Goal: Task Accomplishment & Management: Use online tool/utility

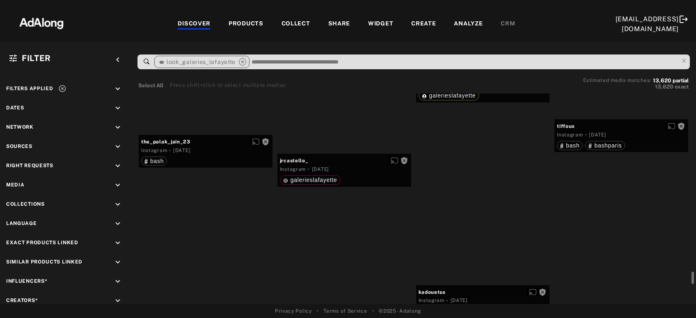
scroll to position [14552, 0]
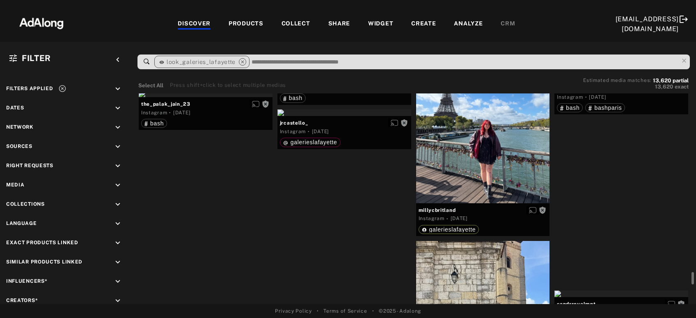
click at [651, 82] on div "Get rights" at bounding box center [621, 78] width 134 height 7
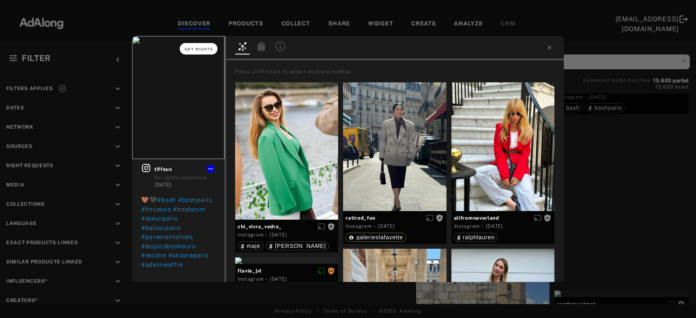
click at [202, 48] on span "Get rights" at bounding box center [199, 49] width 29 height 4
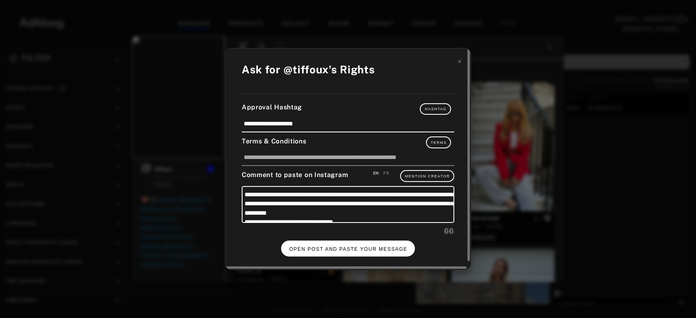
click at [344, 250] on span "OPEN POST AND PASTE YOUR MESSAGE" at bounding box center [348, 250] width 118 height 6
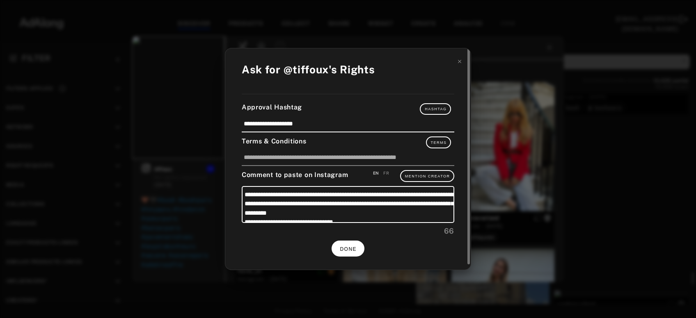
scroll to position [14552, 0]
click at [459, 64] on icon at bounding box center [460, 62] width 6 height 6
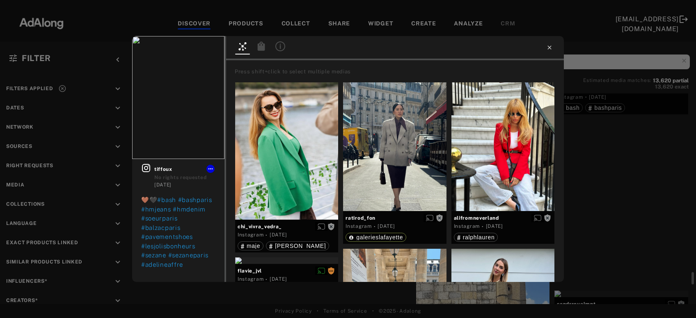
scroll to position [14552, 0]
click at [551, 48] on icon at bounding box center [549, 48] width 4 height 4
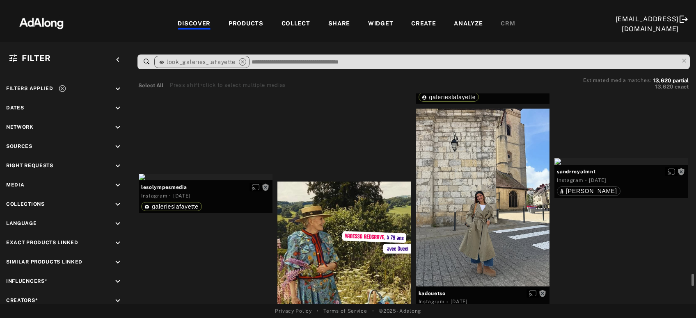
scroll to position [14729, 0]
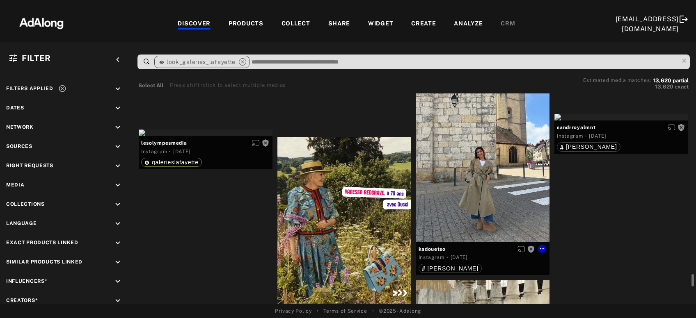
click at [493, 160] on div "Get rights" at bounding box center [483, 153] width 134 height 178
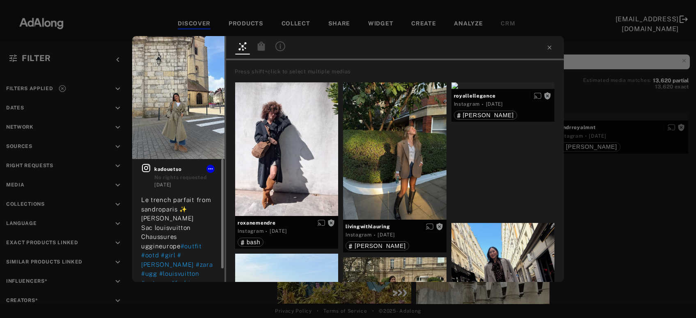
click at [145, 170] on icon at bounding box center [146, 168] width 10 height 10
click at [393, 165] on div "Get rights" at bounding box center [394, 150] width 103 height 137
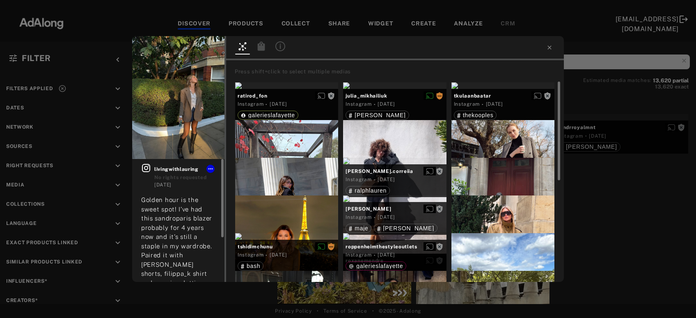
click at [146, 167] on icon at bounding box center [146, 168] width 8 height 8
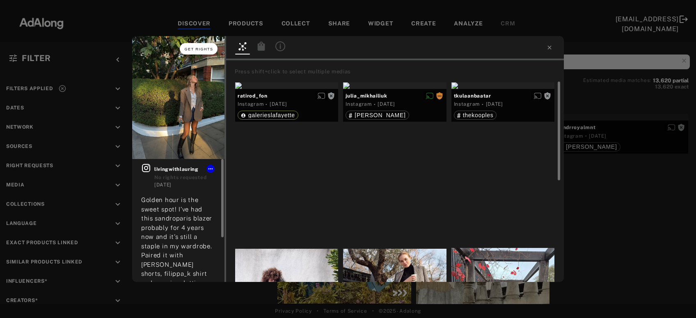
click at [207, 48] on span "Get rights" at bounding box center [199, 49] width 29 height 4
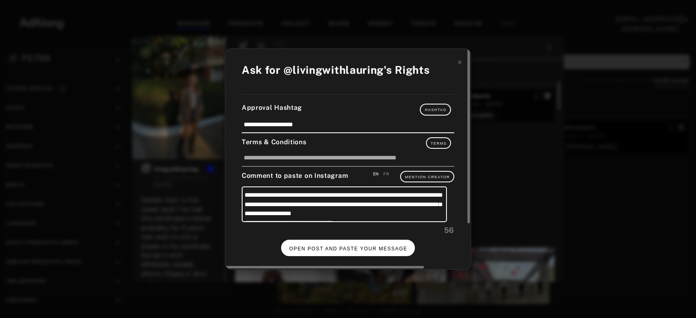
click at [332, 252] on button "OPEN POST AND PASTE YOUR MESSAGE" at bounding box center [348, 248] width 134 height 16
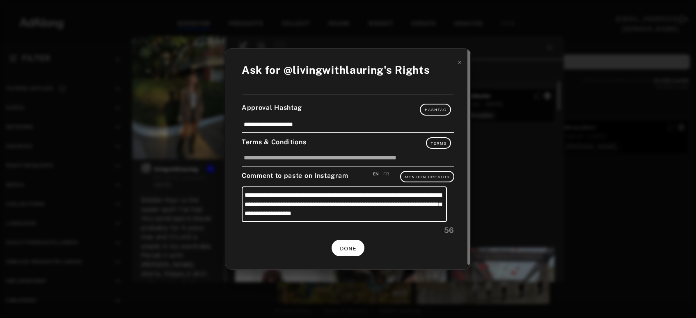
scroll to position [14729, 0]
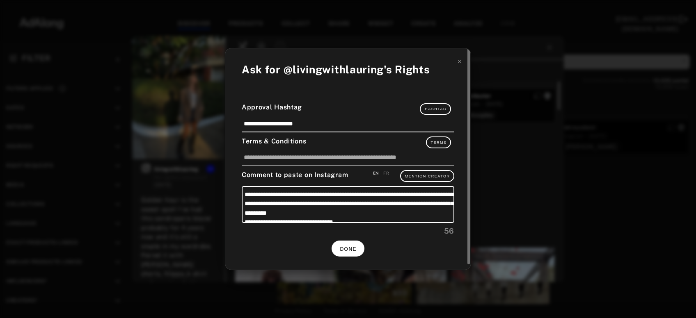
click at [355, 248] on span "DONE" at bounding box center [348, 250] width 17 height 6
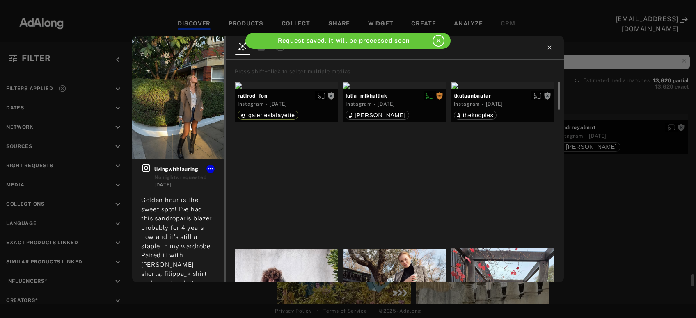
scroll to position [14729, 0]
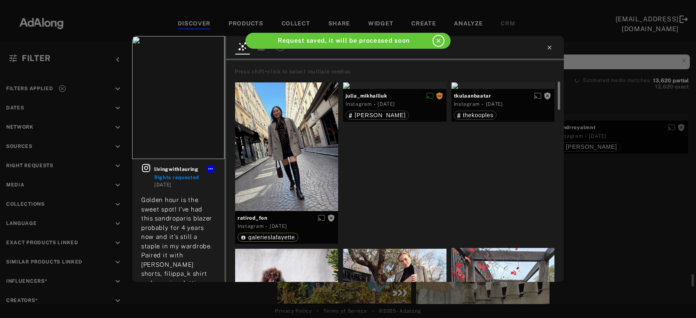
click at [548, 48] on icon at bounding box center [549, 48] width 4 height 4
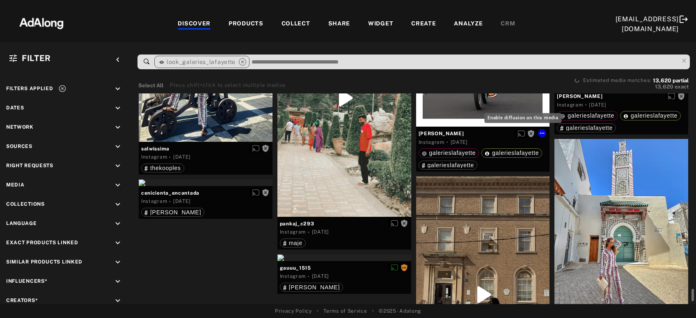
scroll to position [16056, 0]
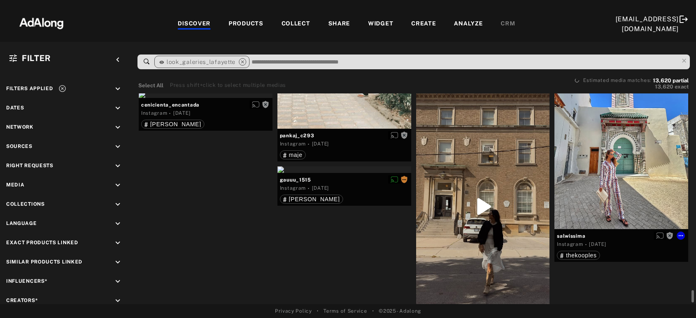
click at [605, 161] on div "Get rights" at bounding box center [621, 140] width 134 height 178
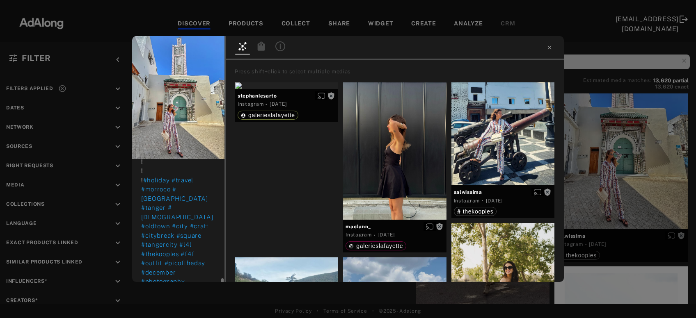
scroll to position [221, 0]
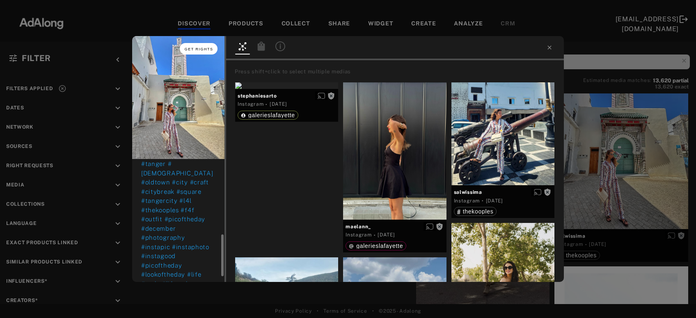
click at [198, 50] on span "Get rights" at bounding box center [199, 49] width 29 height 4
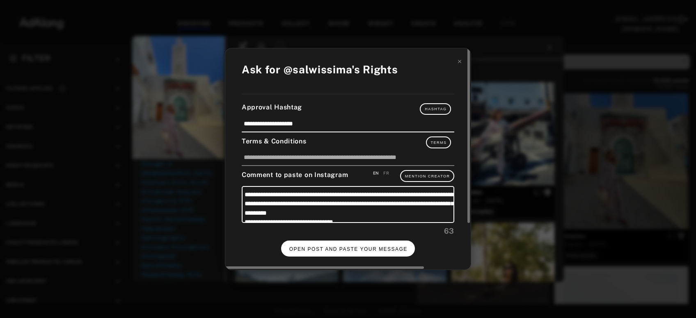
click at [343, 247] on span "OPEN POST AND PASTE YOUR MESSAGE" at bounding box center [348, 250] width 118 height 6
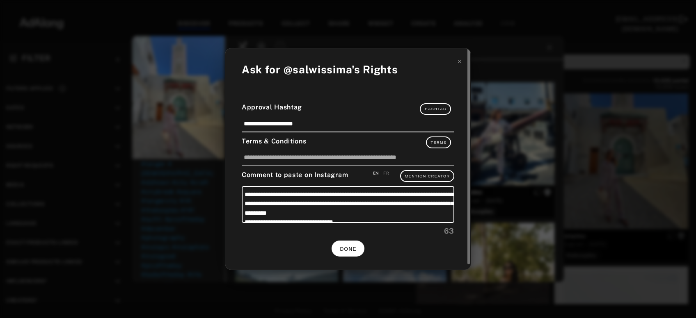
scroll to position [221, 0]
click at [343, 247] on span "DONE" at bounding box center [348, 250] width 17 height 6
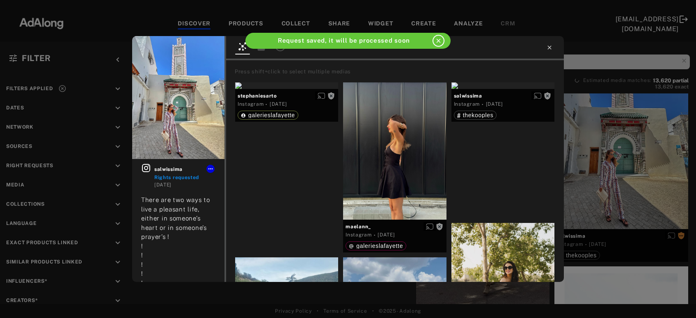
click at [550, 47] on icon at bounding box center [549, 48] width 4 height 4
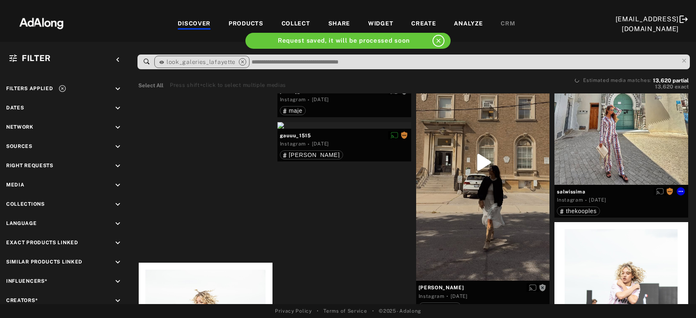
scroll to position [16145, 0]
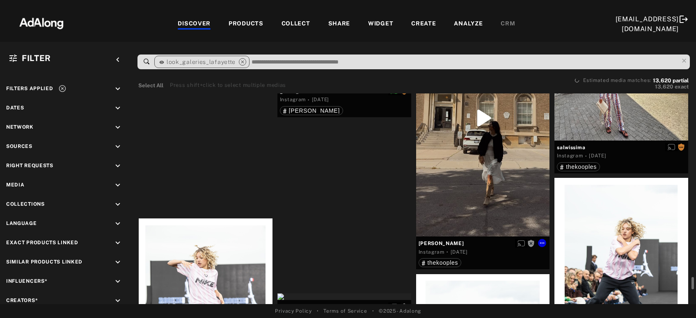
click at [480, 198] on div "Get rights" at bounding box center [483, 118] width 134 height 237
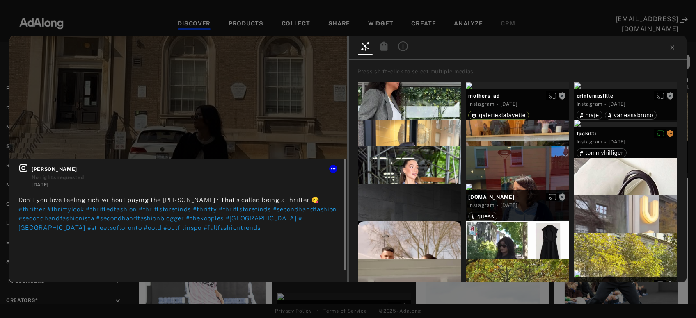
click at [27, 168] on icon at bounding box center [23, 168] width 8 height 8
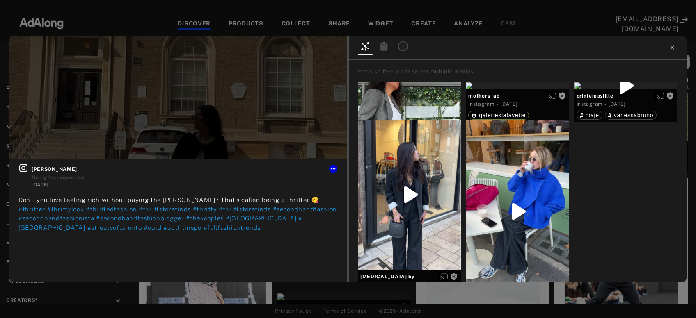
click at [673, 49] on icon at bounding box center [672, 47] width 7 height 7
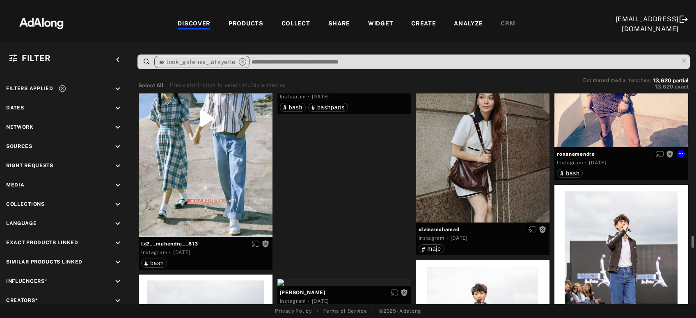
scroll to position [16764, 0]
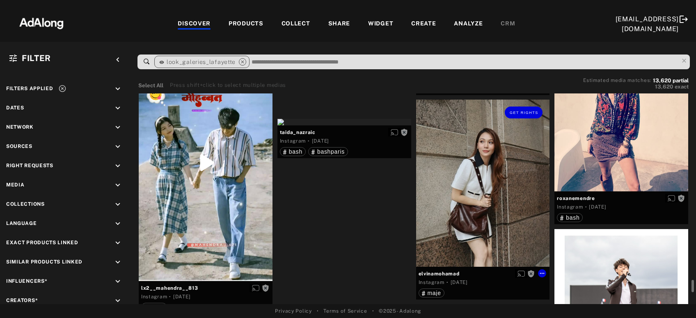
click at [467, 211] on div "Get rights" at bounding box center [483, 183] width 134 height 167
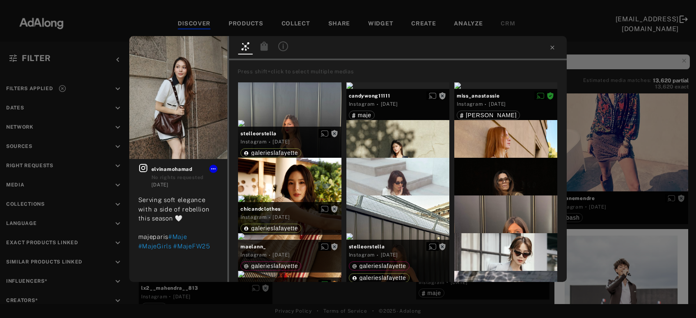
click at [598, 148] on div "Get rights elvinamohamad No rights requested [DATE] Serving soft elegance with …" at bounding box center [348, 159] width 696 height 318
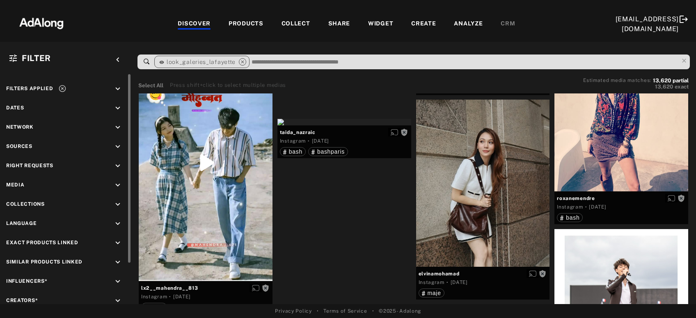
click at [61, 86] on icon at bounding box center [62, 89] width 8 height 8
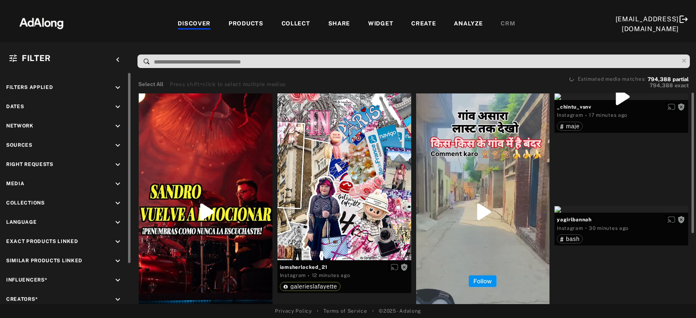
click at [120, 142] on icon "keyboard_arrow_down" at bounding box center [117, 145] width 9 height 9
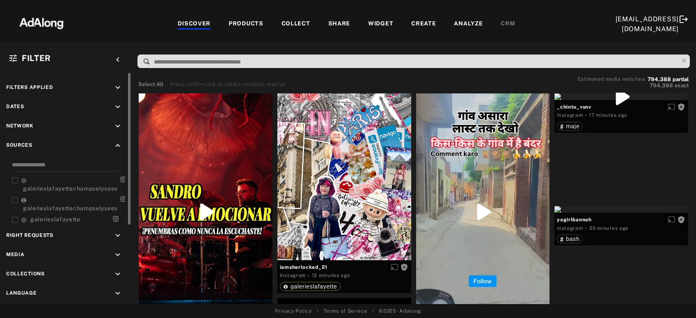
click at [117, 144] on icon "keyboard_arrow_up" at bounding box center [117, 145] width 9 height 9
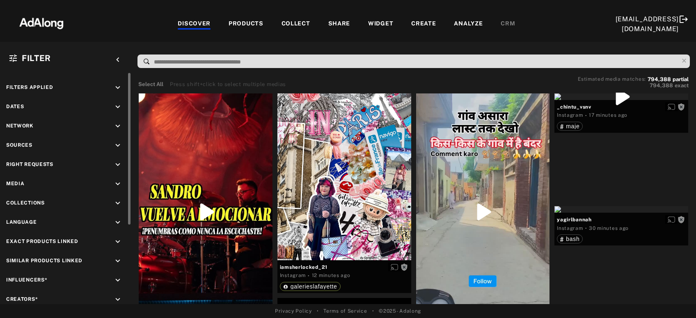
click at [119, 165] on icon "keyboard_arrow_down" at bounding box center [117, 164] width 9 height 9
click at [36, 185] on div "Agreed" at bounding box center [73, 184] width 104 height 9
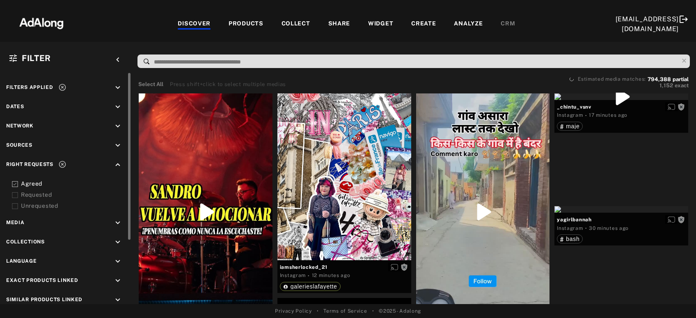
click at [36, 193] on div "Requested" at bounding box center [73, 195] width 104 height 9
